Goal: Transaction & Acquisition: Download file/media

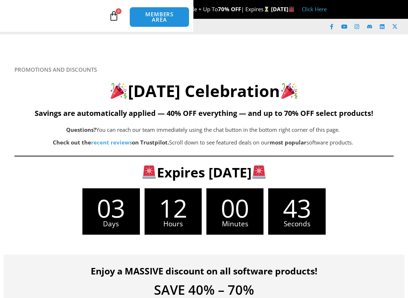
click at [0, 0] on span "MEMBERS AREA" at bounding box center [0, 0] width 0 height 0
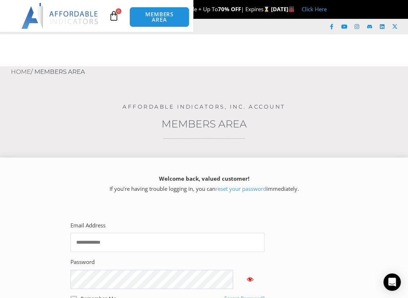
click at [132, 233] on input "Email Address" at bounding box center [168, 242] width 194 height 19
type input "**********"
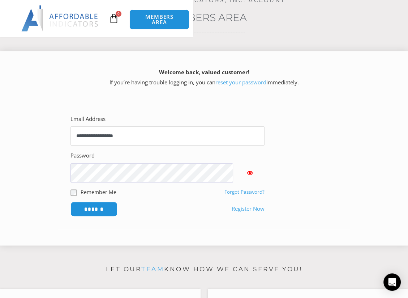
scroll to position [107, 0]
click at [119, 201] on input "******" at bounding box center [94, 209] width 50 height 16
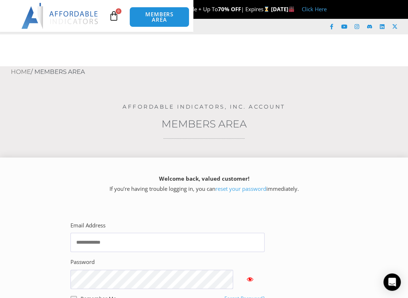
click at [265, 295] on link "Forgot Password?" at bounding box center [245, 298] width 40 height 7
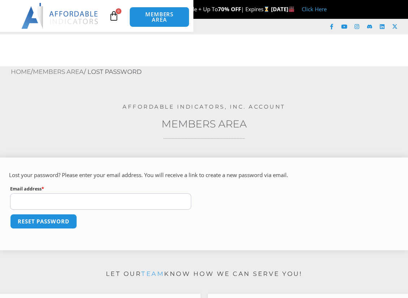
click at [142, 193] on input "Email address * Required" at bounding box center [100, 201] width 181 height 16
type input "**********"
click at [61, 213] on button "Reset password" at bounding box center [43, 221] width 70 height 16
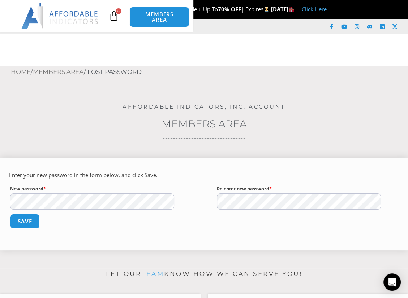
click at [10, 214] on button "Save" at bounding box center [25, 221] width 30 height 15
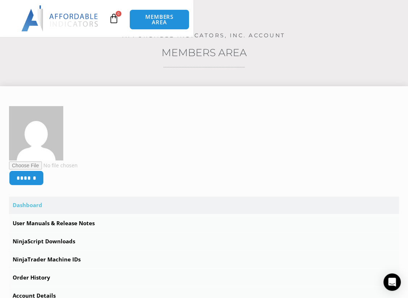
scroll to position [72, 0]
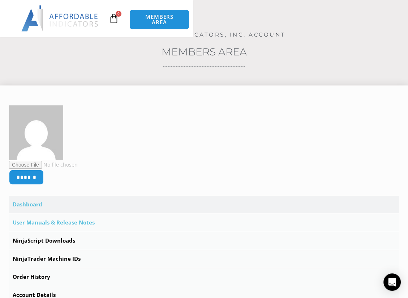
click at [59, 214] on link "User Manuals & Release Notes" at bounding box center [204, 222] width 390 height 17
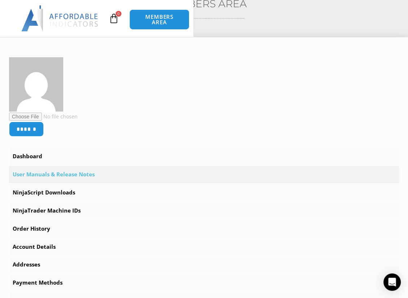
scroll to position [108, 0]
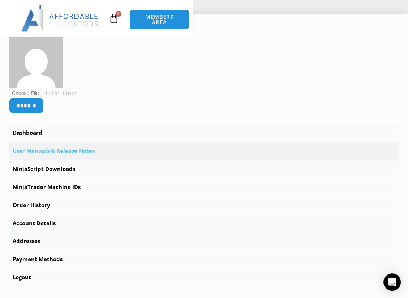
scroll to position [144, 0]
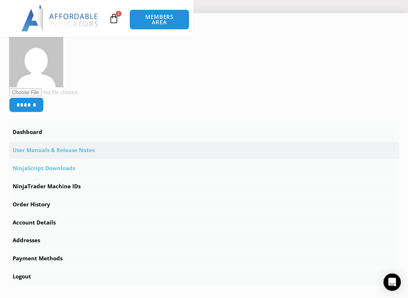
click at [58, 159] on link "NinjaScript Downloads" at bounding box center [204, 167] width 390 height 17
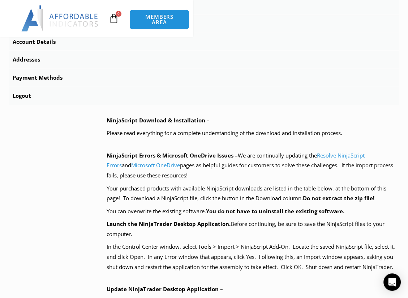
scroll to position [325, 0]
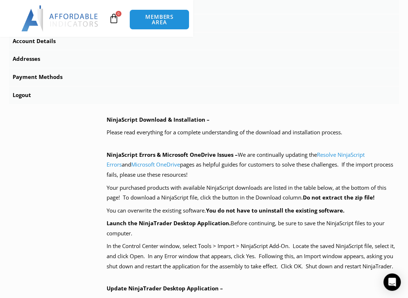
click at [230, 138] on div "NinjaScript Download & Installation – Please read everything for a complete und…" at bounding box center [253, 283] width 293 height 337
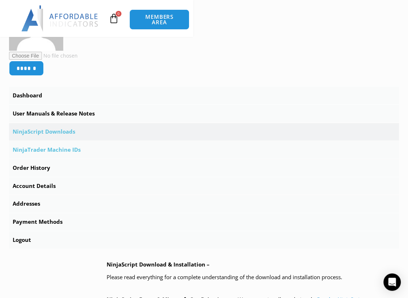
scroll to position [181, 0]
